Goal: Task Accomplishment & Management: Complete application form

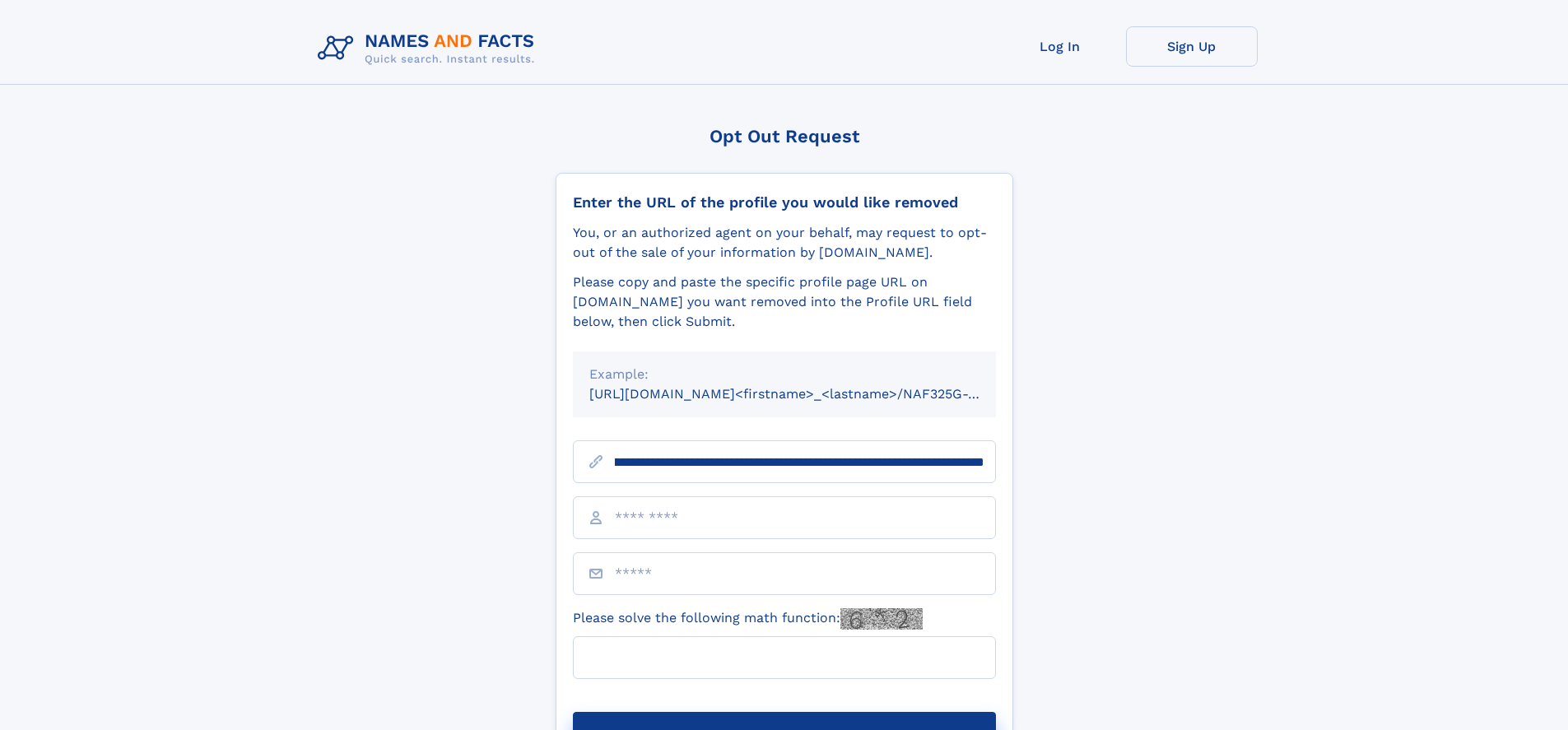
scroll to position [0, 199]
type input "**********"
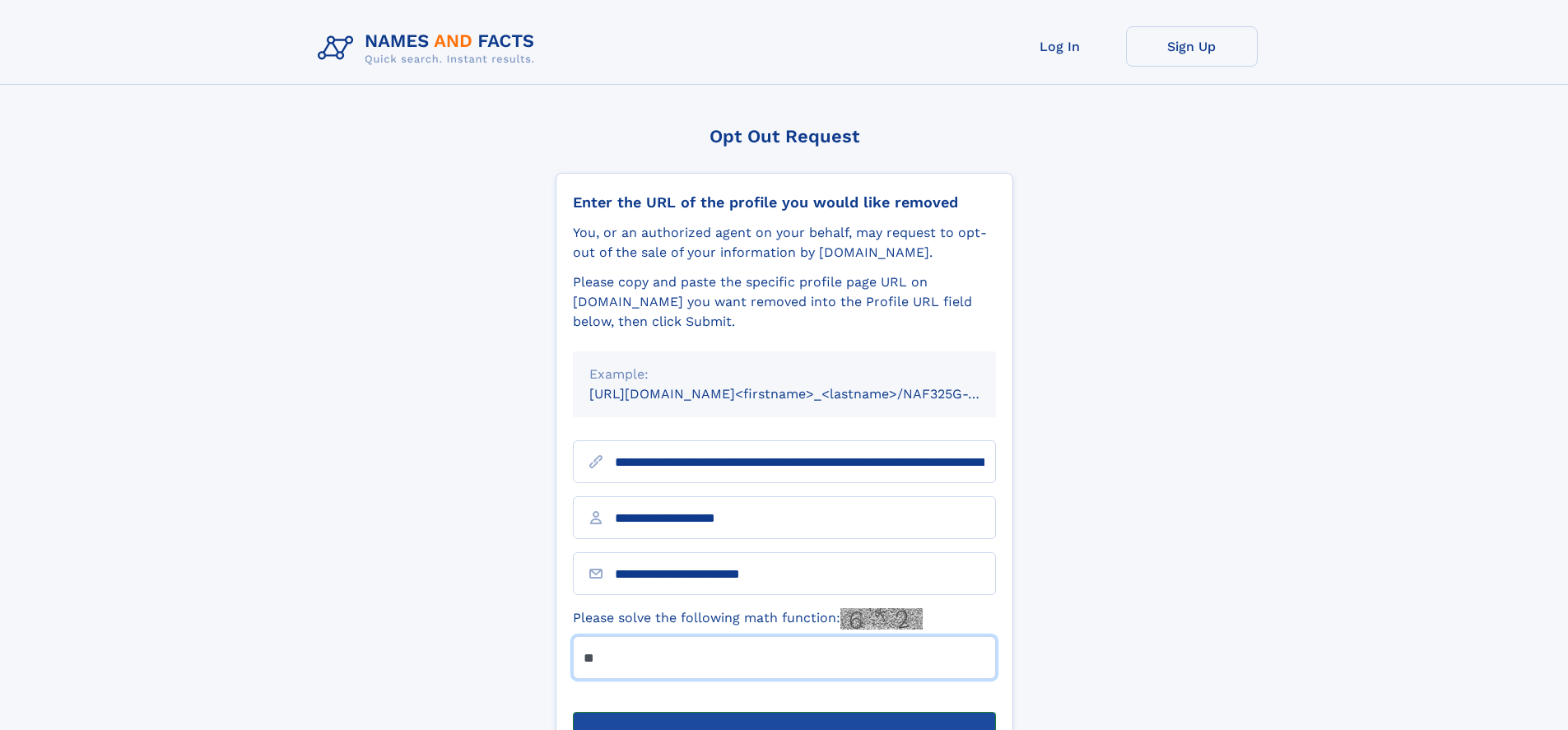
type input "**"
click at [784, 712] on button "Submit Opt Out Request" at bounding box center [784, 738] width 423 height 53
